Goal: Transaction & Acquisition: Book appointment/travel/reservation

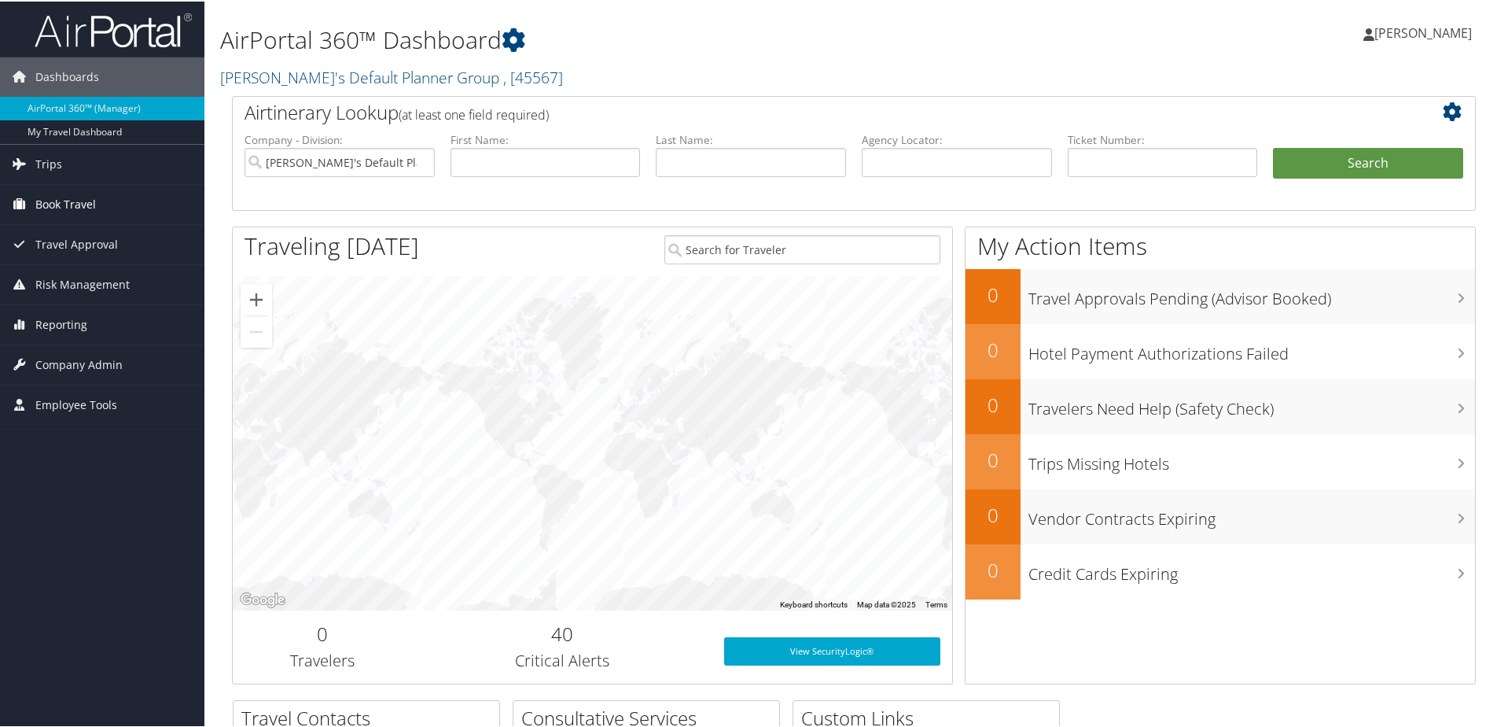
click at [51, 210] on span "Book Travel" at bounding box center [65, 202] width 61 height 39
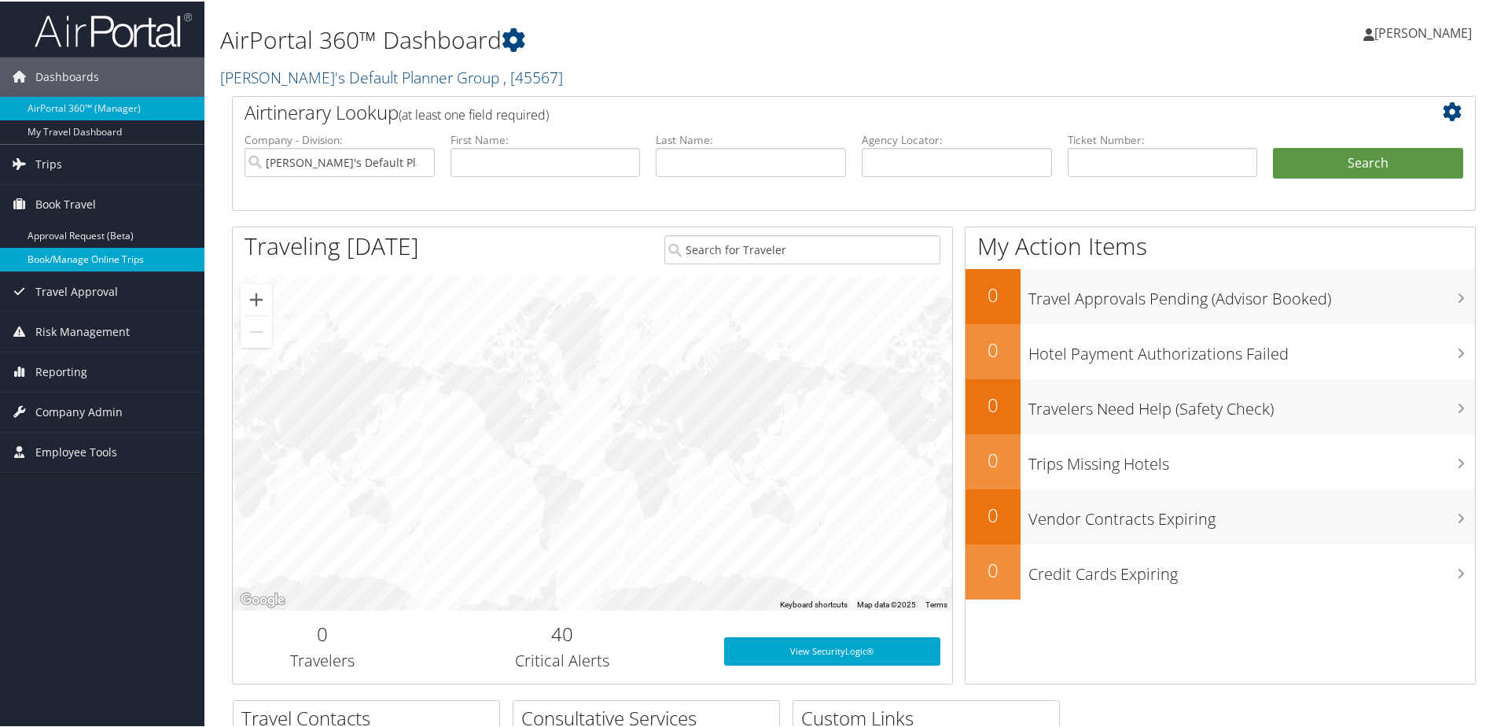
click at [75, 256] on link "Book/Manage Online Trips" at bounding box center [102, 258] width 204 height 24
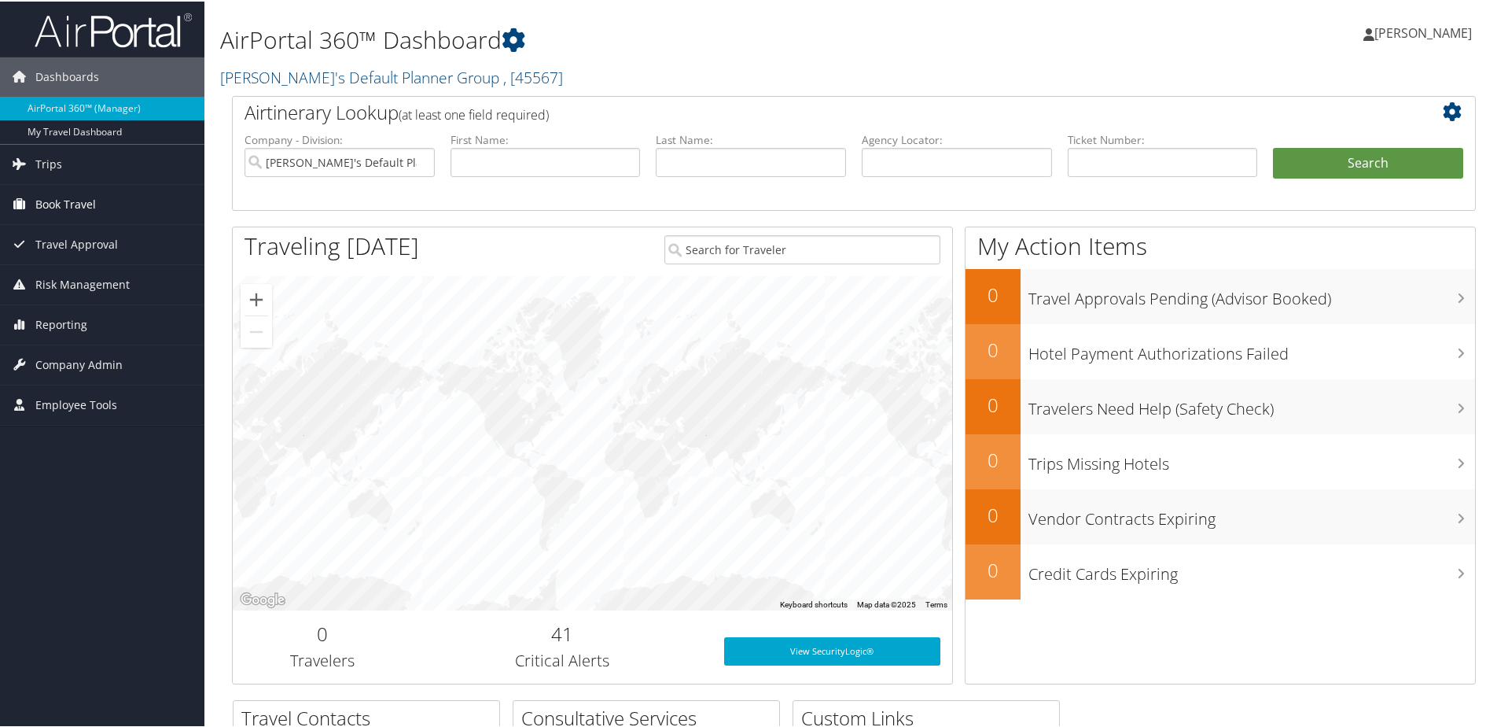
click at [105, 208] on link "Book Travel" at bounding box center [102, 202] width 204 height 39
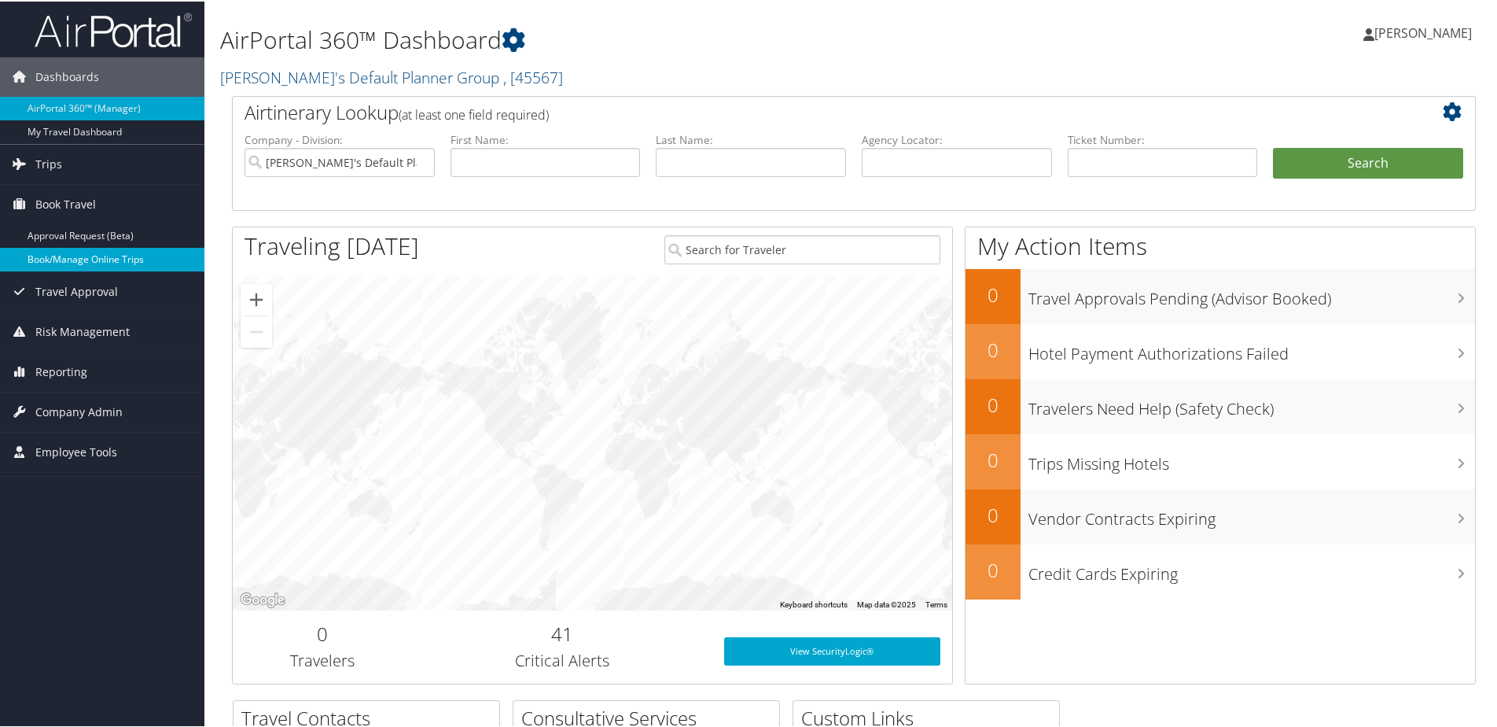
click at [120, 256] on link "Book/Manage Online Trips" at bounding box center [102, 258] width 204 height 24
